Goal: Information Seeking & Learning: Check status

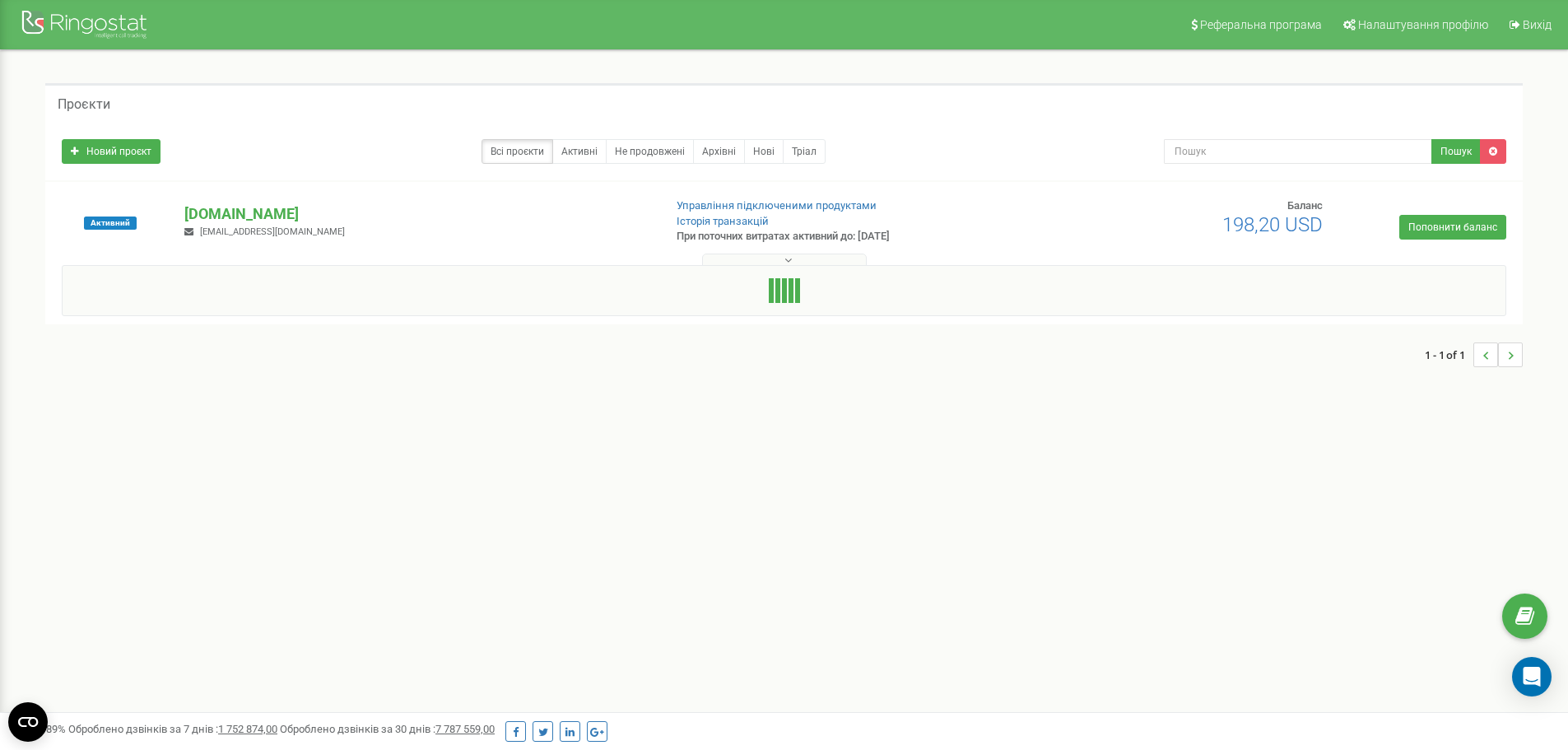
click at [772, 253] on div at bounding box center [784, 255] width 1469 height 16
click at [217, 211] on p "[DOMAIN_NAME]" at bounding box center [417, 213] width 465 height 21
click at [217, 210] on p "[DOMAIN_NAME]" at bounding box center [417, 213] width 465 height 21
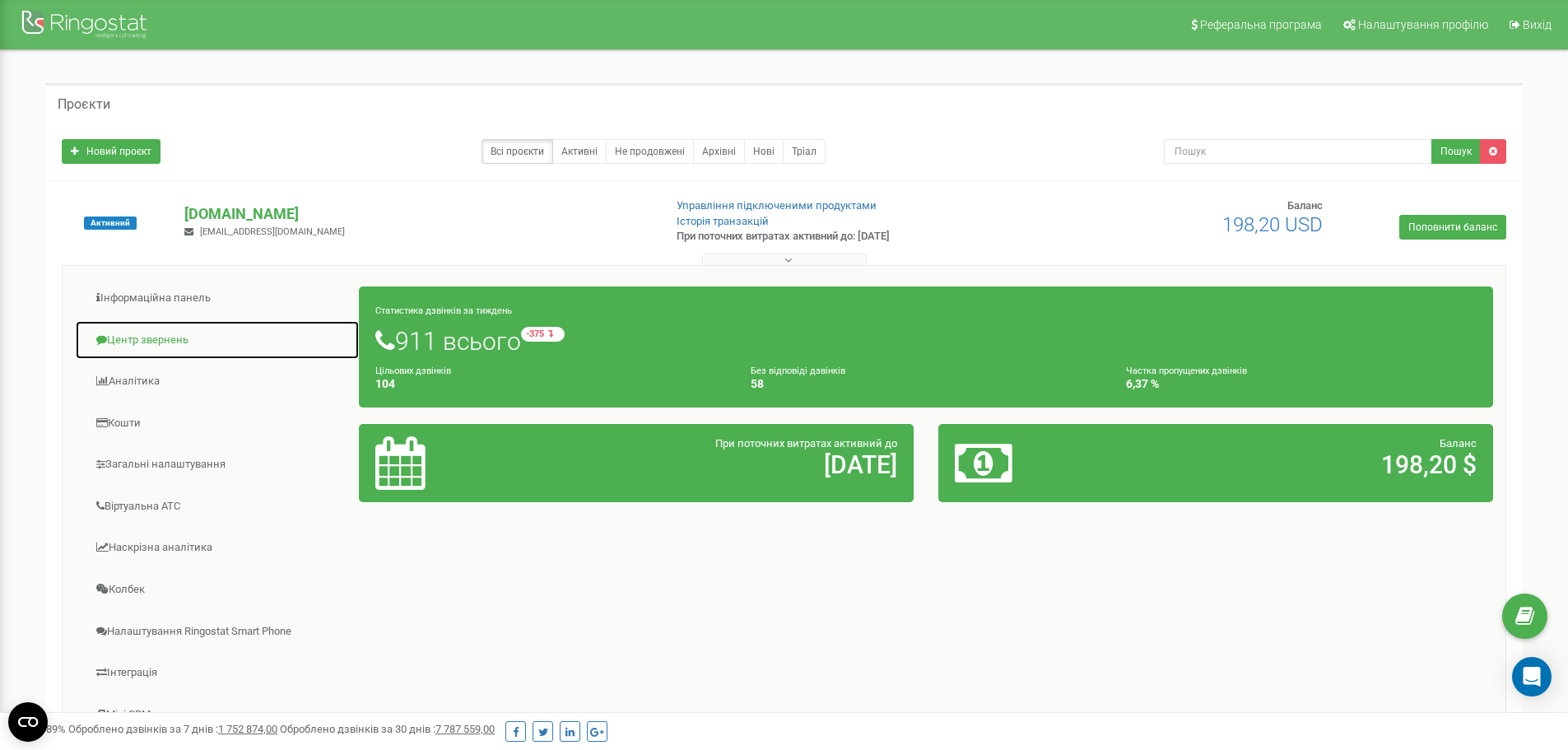
click at [118, 338] on link "Центр звернень" at bounding box center [217, 339] width 285 height 40
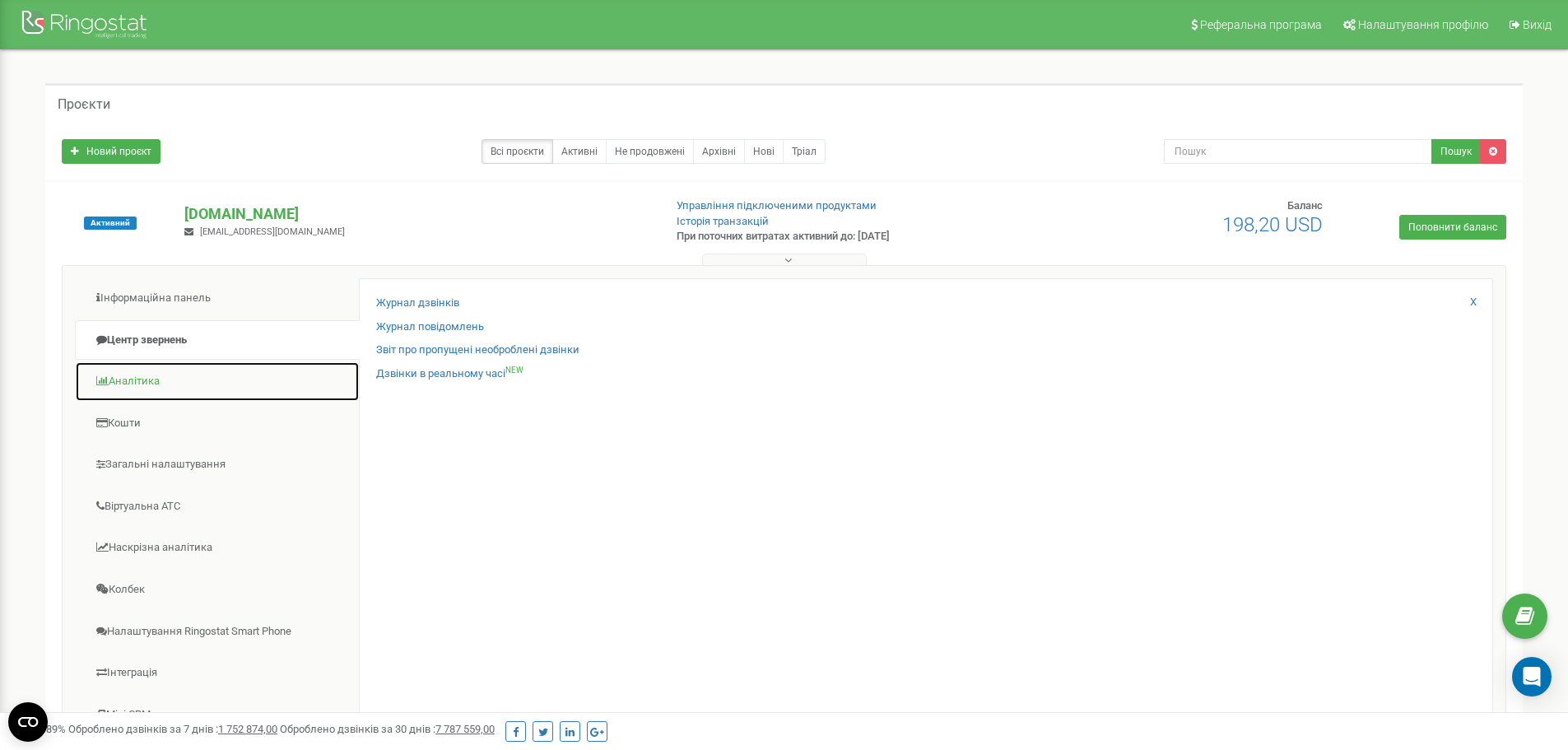
click at [163, 372] on link "Аналiтика" at bounding box center [217, 381] width 285 height 40
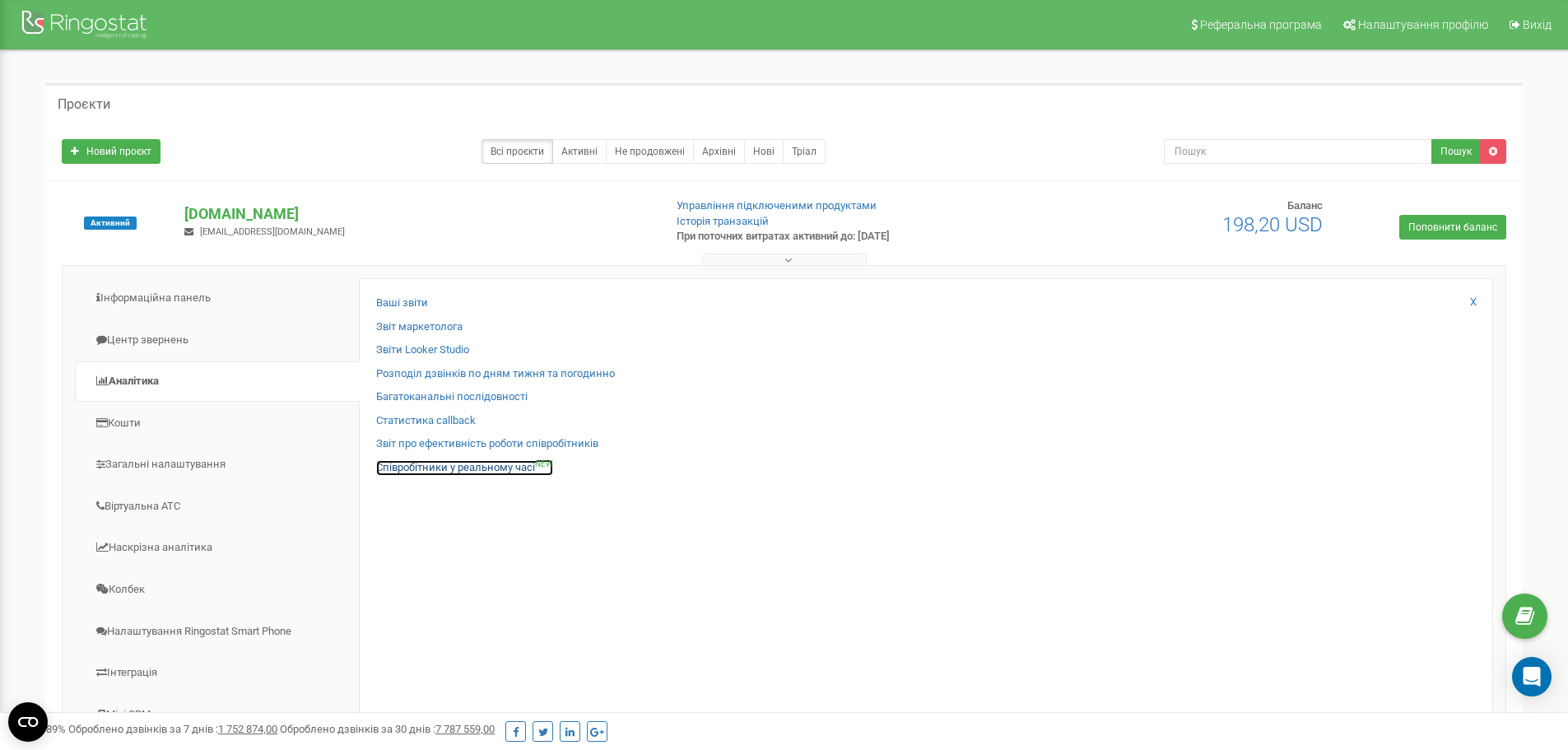
click at [423, 469] on link "Співробітники у реальному часі NEW" at bounding box center [464, 468] width 177 height 15
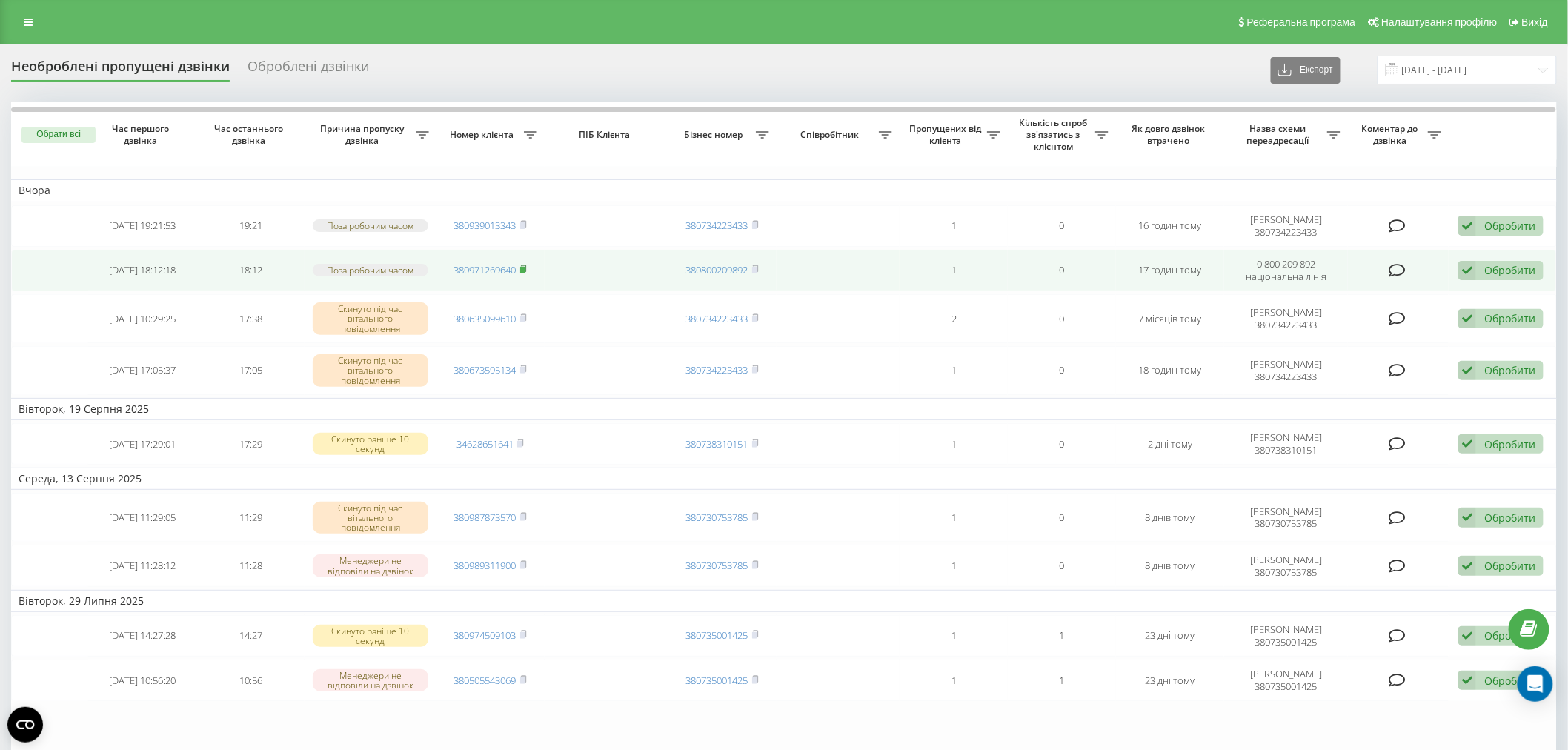
click at [523, 270] on rect at bounding box center [522, 270] width 5 height 7
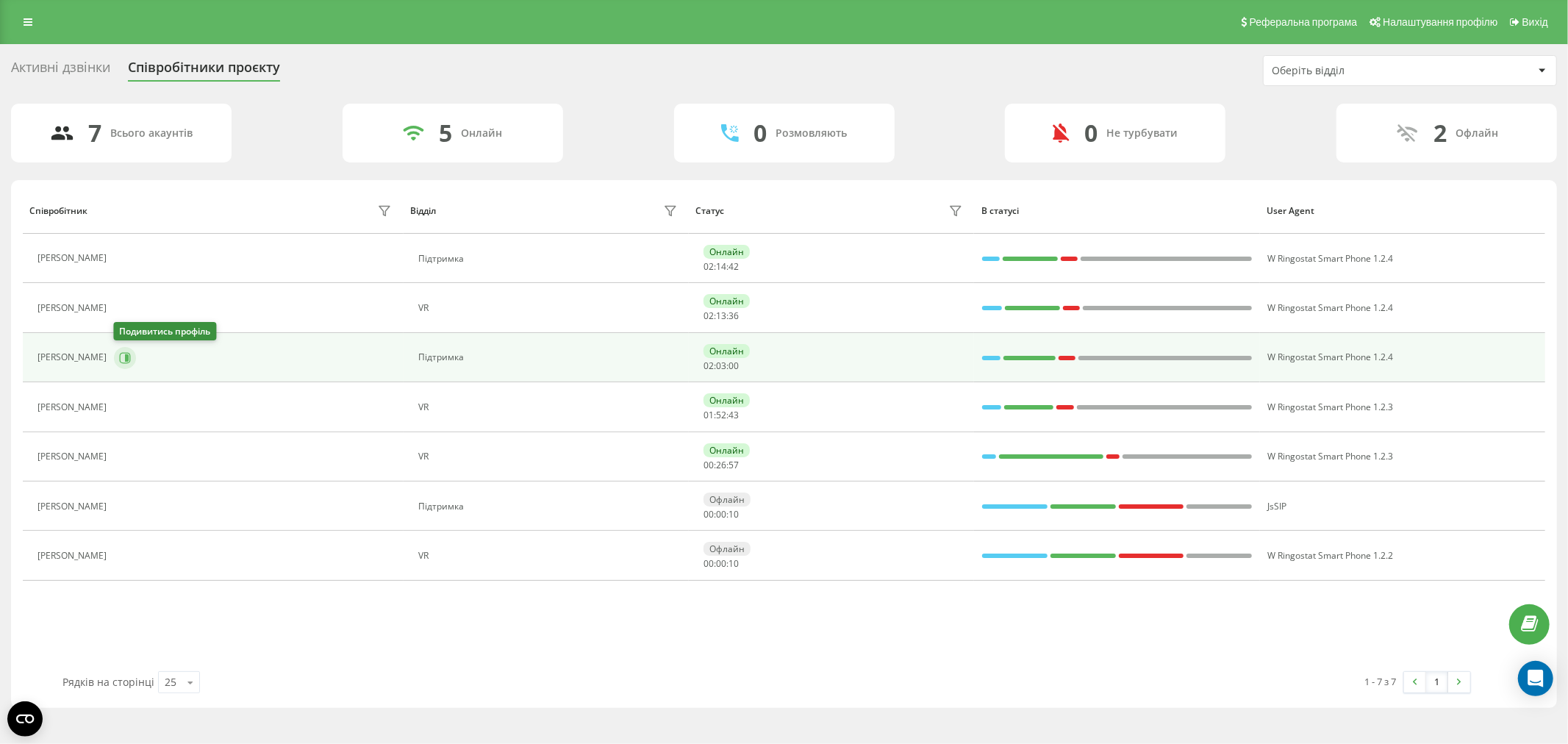
click at [121, 356] on icon at bounding box center [125, 358] width 11 height 11
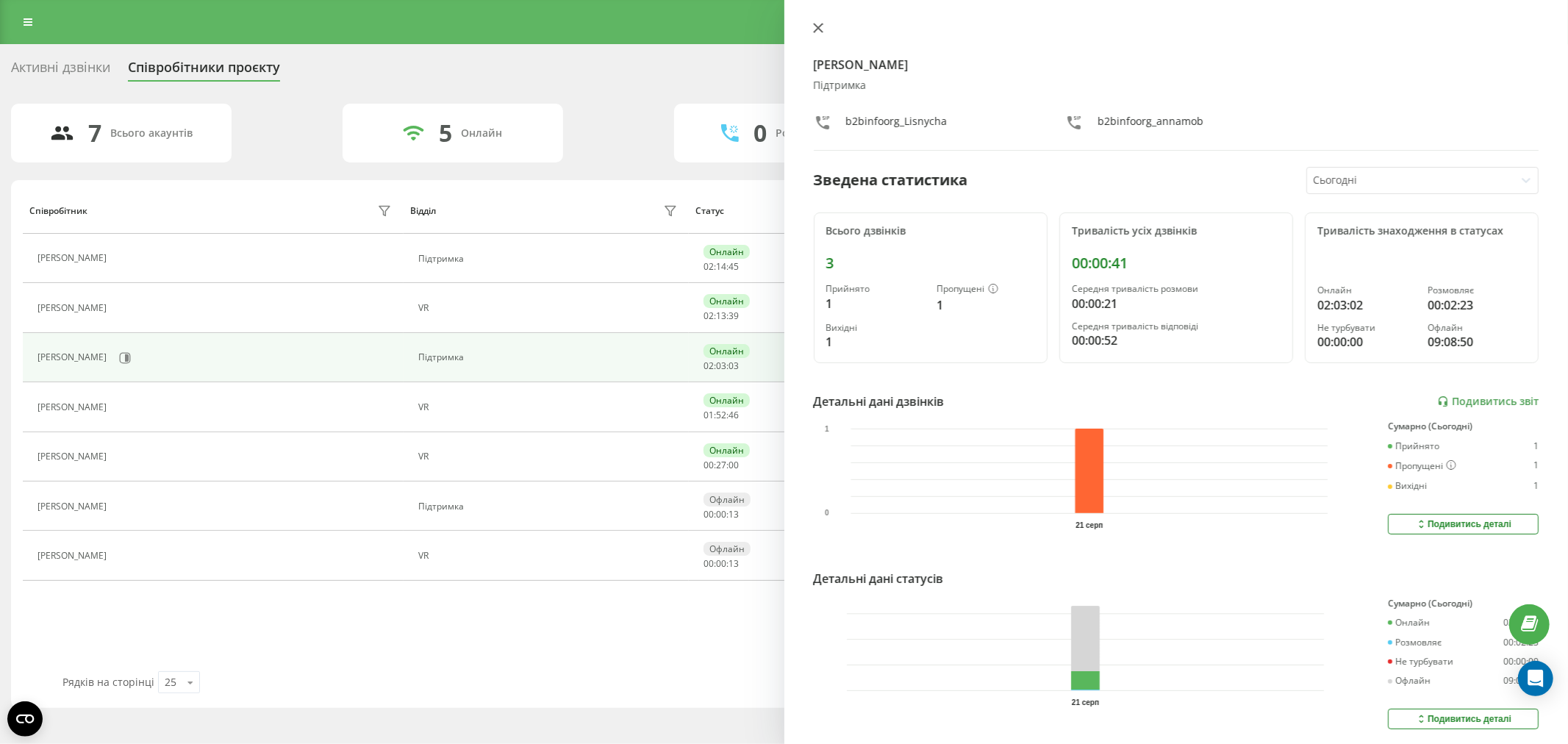
click at [824, 23] on button at bounding box center [818, 29] width 19 height 14
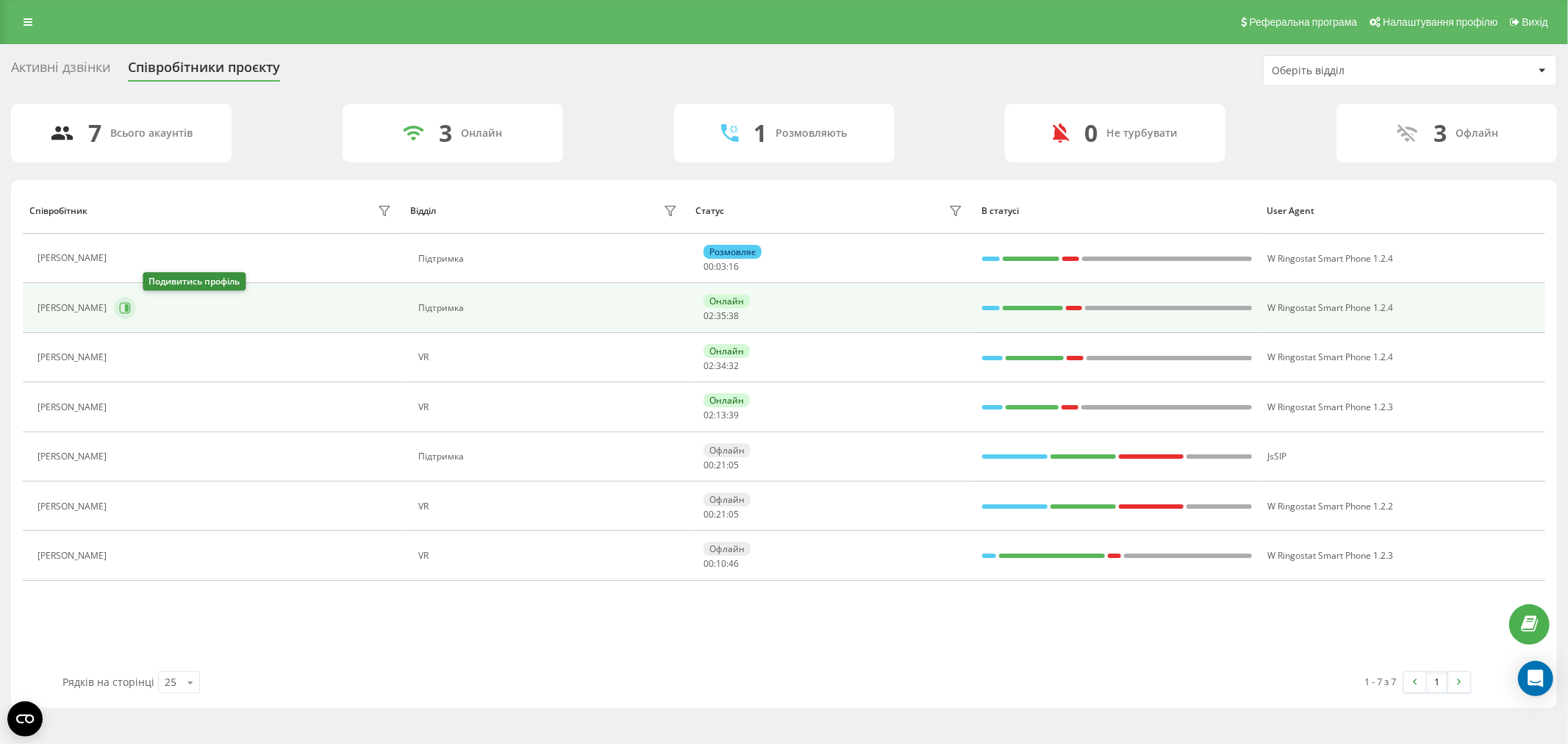
click at [136, 316] on button at bounding box center [125, 308] width 22 height 22
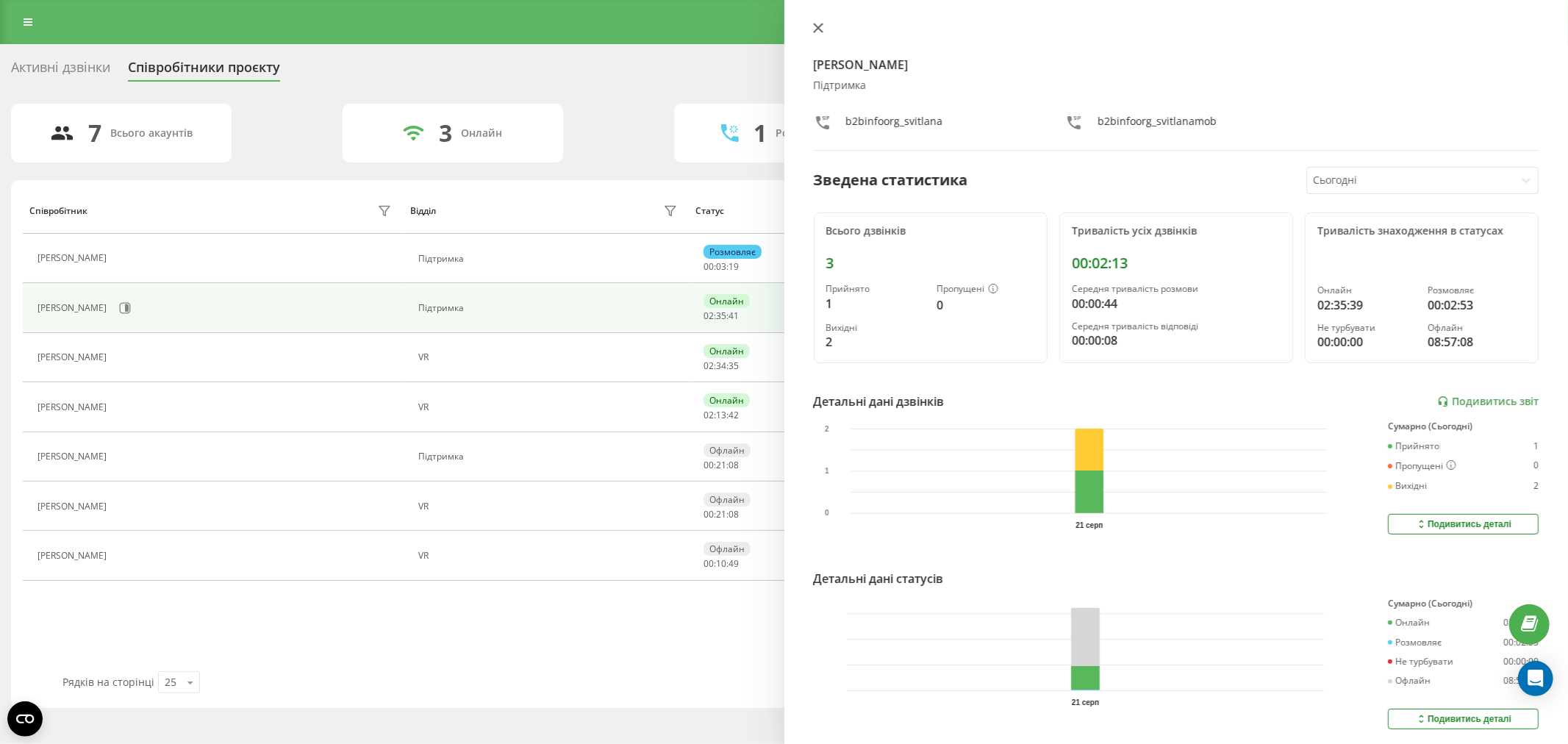
click at [826, 27] on button at bounding box center [818, 29] width 19 height 14
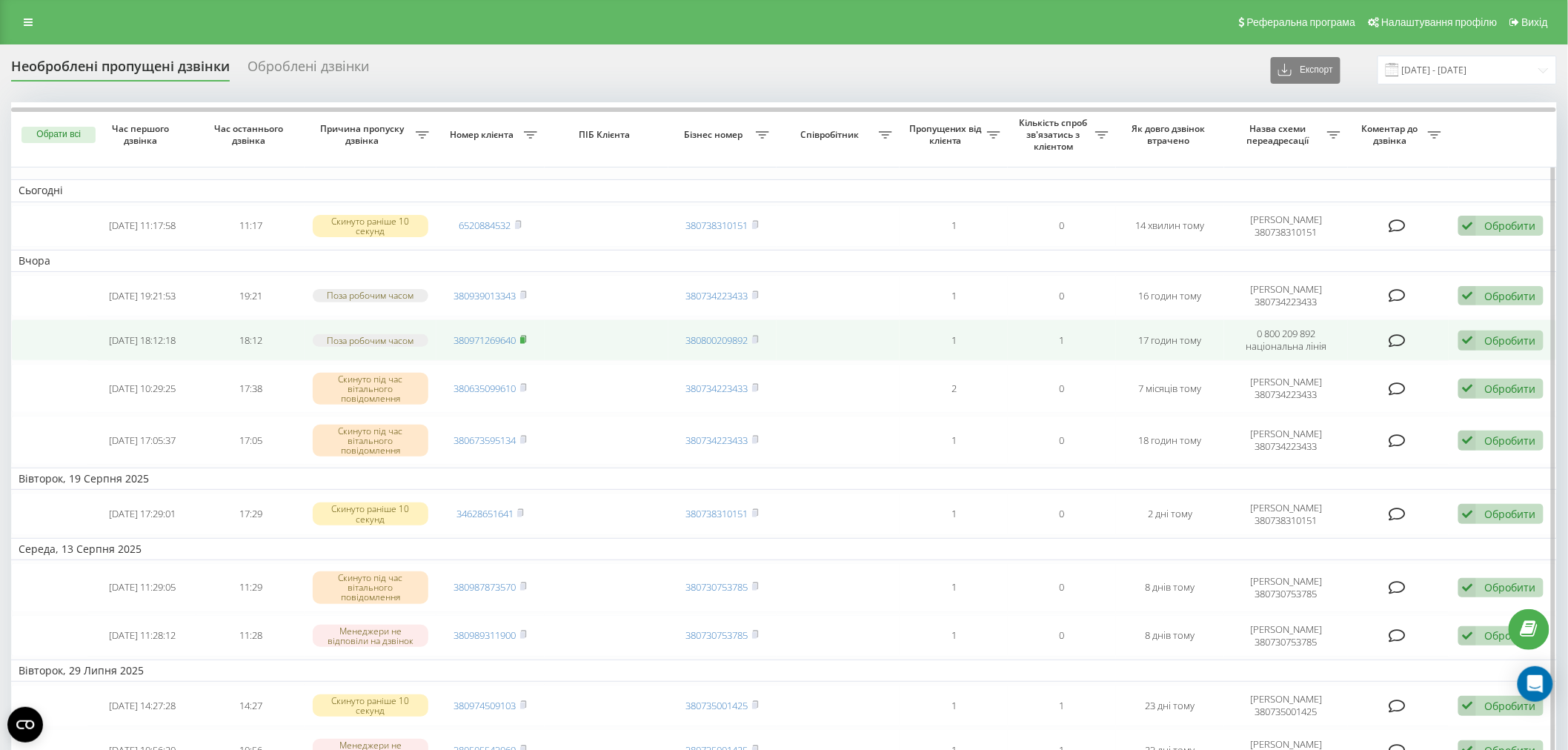
click at [527, 342] on icon at bounding box center [523, 339] width 7 height 9
